Goal: Find specific page/section: Find specific page/section

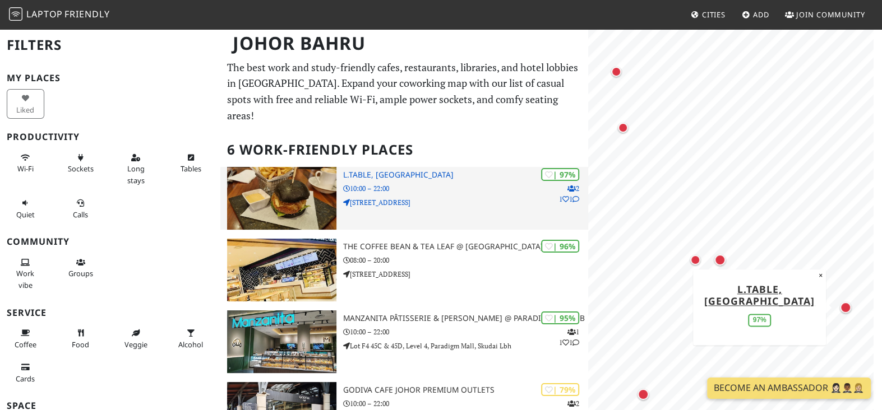
click at [439, 183] on p "10:00 – 22:00" at bounding box center [465, 188] width 245 height 11
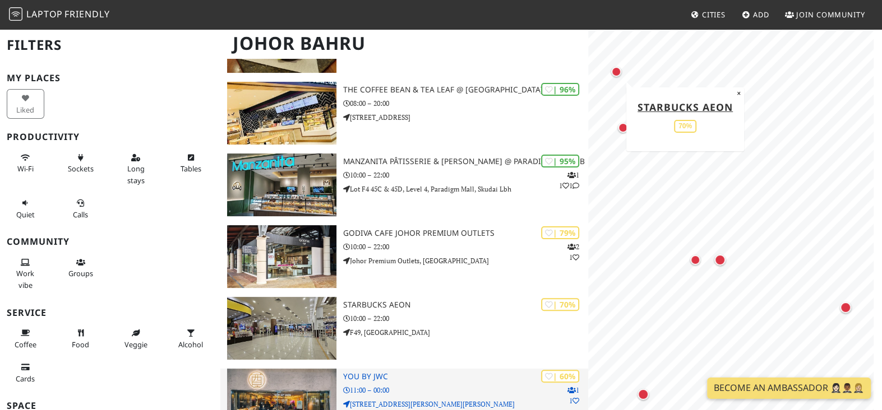
scroll to position [224, 0]
